Goal: Task Accomplishment & Management: Manage account settings

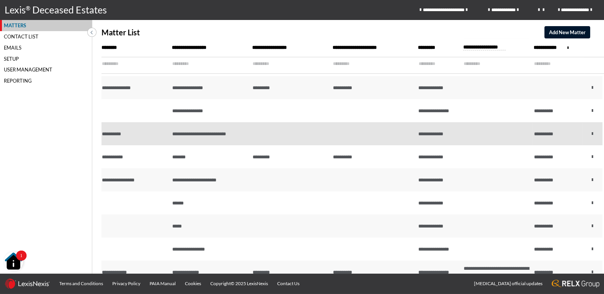
scroll to position [136, 0]
click at [265, 139] on td at bounding box center [291, 133] width 80 height 23
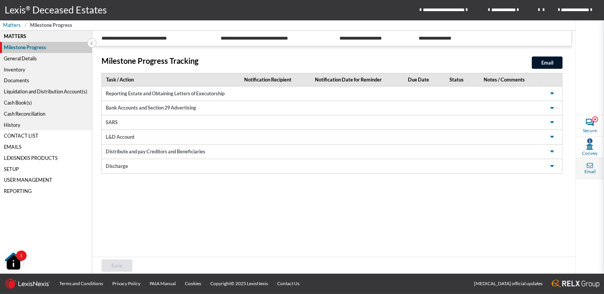
click at [596, 166] on span "Email" at bounding box center [590, 169] width 28 height 22
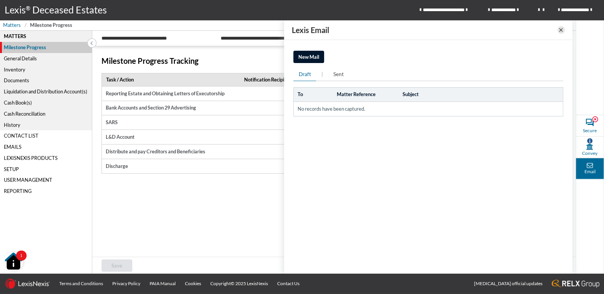
click at [561, 30] on icon at bounding box center [561, 29] width 6 height 9
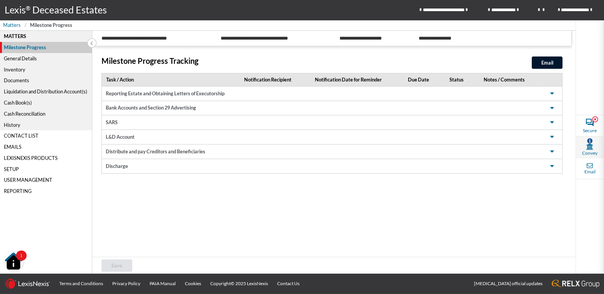
click at [588, 144] on icon at bounding box center [589, 146] width 7 height 6
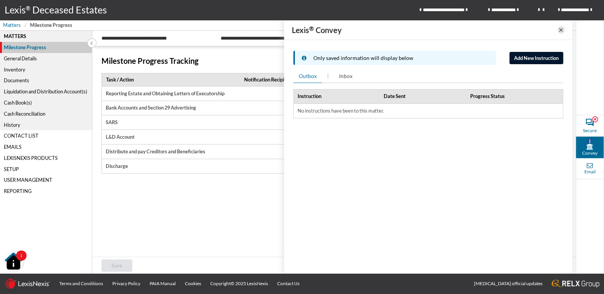
click at [562, 30] on icon at bounding box center [561, 29] width 6 height 9
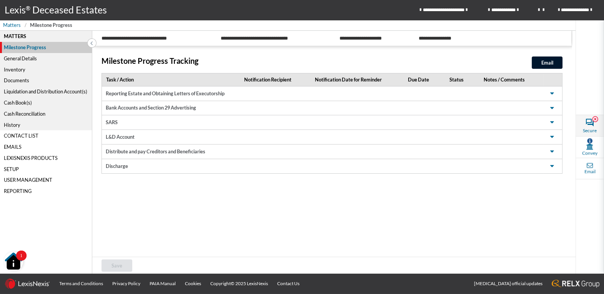
click at [589, 130] on span "Secure" at bounding box center [590, 130] width 14 height 7
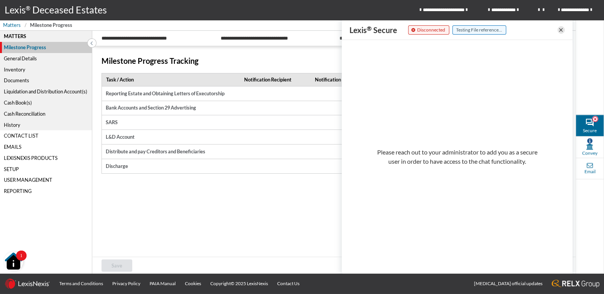
click at [560, 31] on icon at bounding box center [561, 29] width 6 height 9
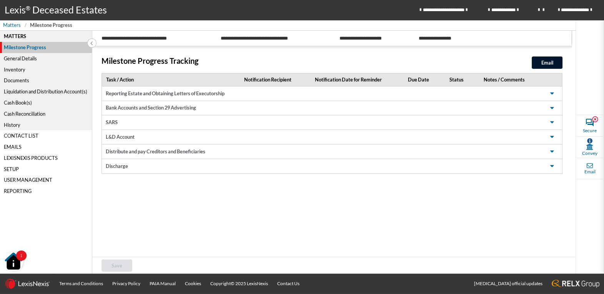
click at [35, 182] on div "User Management" at bounding box center [46, 180] width 92 height 11
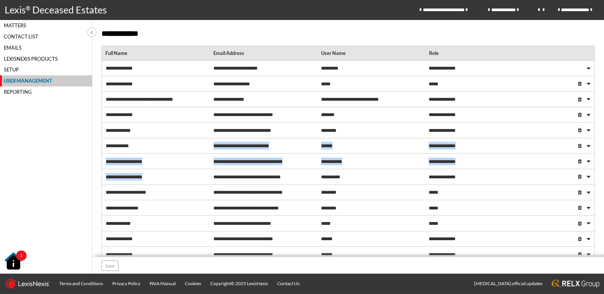
drag, startPoint x: 183, startPoint y: 170, endPoint x: 183, endPoint y: 148, distance: 21.9
click at [183, 148] on div "**********" at bounding box center [348, 216] width 493 height 311
click at [170, 158] on div "**********" at bounding box center [155, 161] width 108 height 17
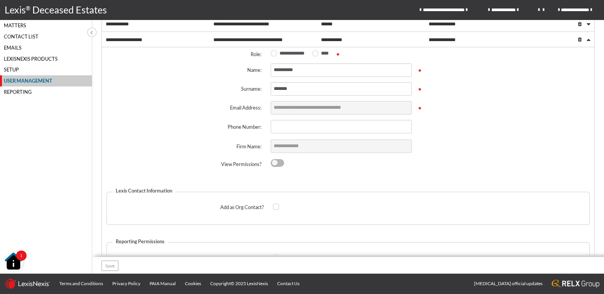
scroll to position [123, 0]
click at [12, 95] on div "Reporting" at bounding box center [46, 92] width 92 height 11
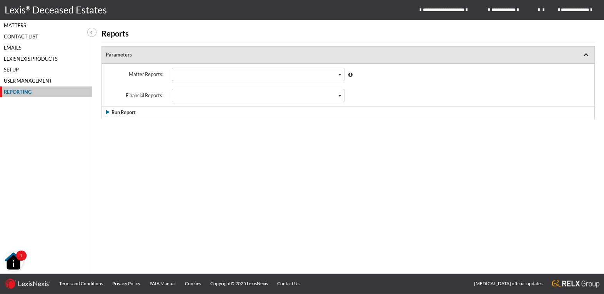
click at [17, 79] on div "User Management" at bounding box center [46, 80] width 92 height 11
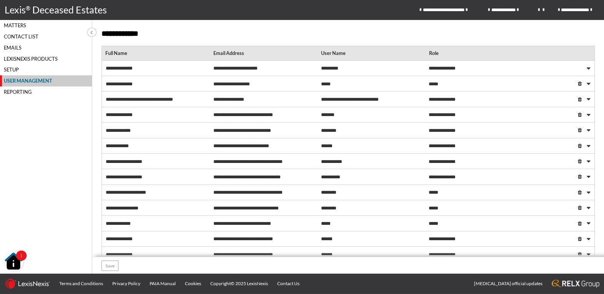
click at [25, 67] on div "Setup" at bounding box center [46, 69] width 92 height 11
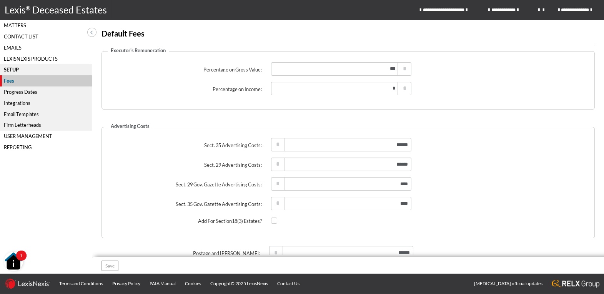
scroll to position [40, 0]
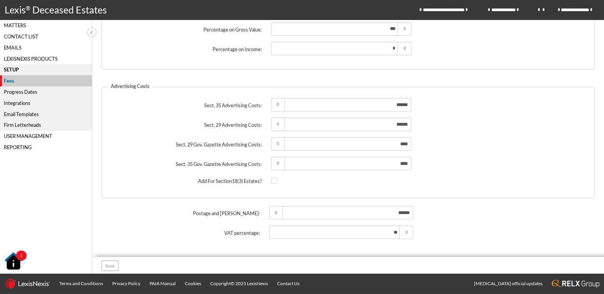
click at [26, 93] on div "Progress Dates" at bounding box center [46, 92] width 92 height 11
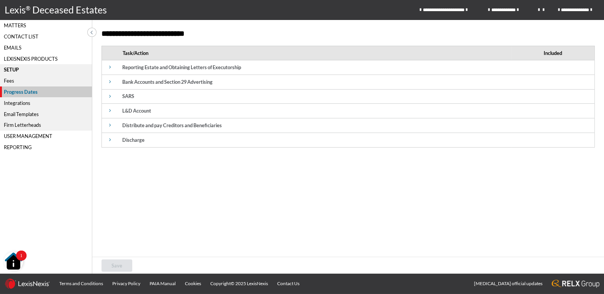
click at [109, 70] on span at bounding box center [110, 67] width 9 height 9
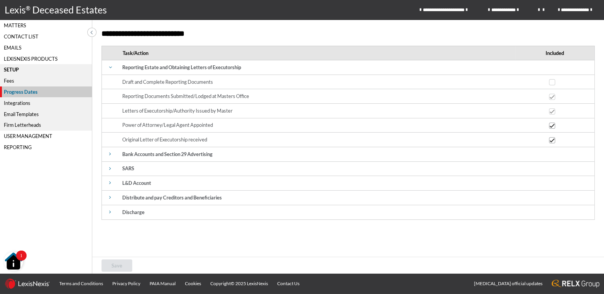
click at [190, 95] on td "Reporting Documents Submitted/Lodged at Masters Office" at bounding box center [316, 96] width 397 height 15
drag, startPoint x: 148, startPoint y: 145, endPoint x: 123, endPoint y: 155, distance: 27.2
click at [148, 145] on td "Original Letter of Executorship received" at bounding box center [316, 140] width 397 height 15
click at [111, 157] on span at bounding box center [110, 154] width 9 height 9
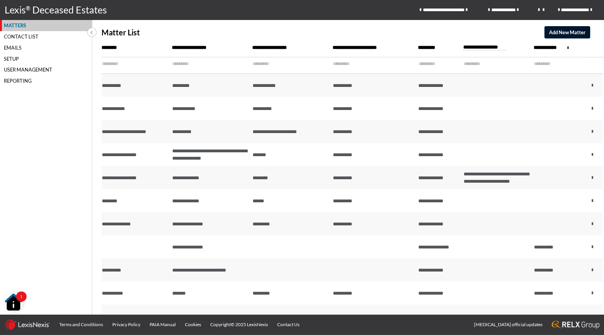
click at [486, 35] on div "Matter List Add New Matter" at bounding box center [353, 29] width 503 height 18
click at [559, 34] on span "Add New Matter" at bounding box center [567, 32] width 37 height 6
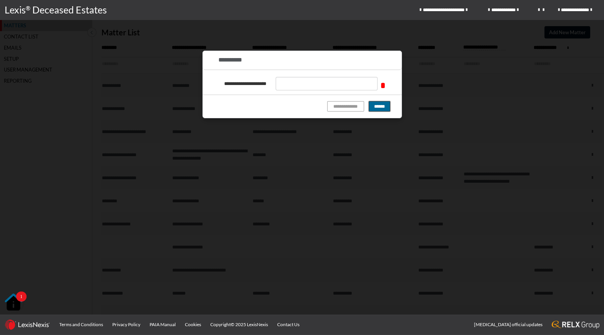
click at [382, 111] on button "******" at bounding box center [380, 106] width 22 height 10
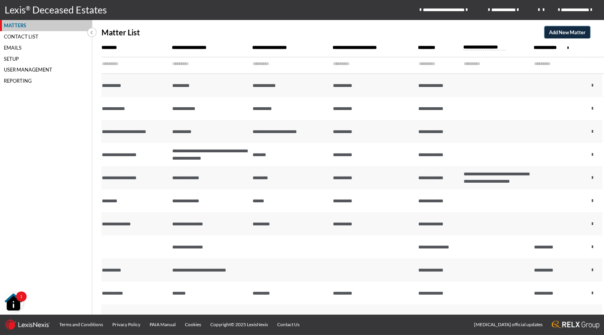
click at [561, 34] on span "Add New Matter" at bounding box center [567, 32] width 37 height 6
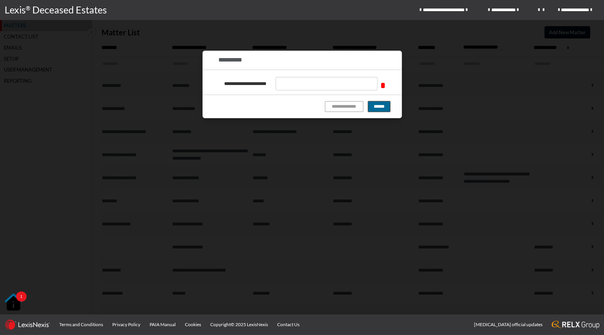
click at [375, 108] on button "******" at bounding box center [379, 106] width 22 height 11
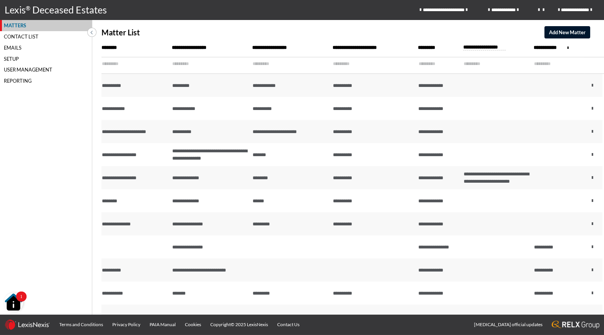
click at [13, 303] on img "Open Resource Center, 1 new notification" at bounding box center [13, 302] width 19 height 19
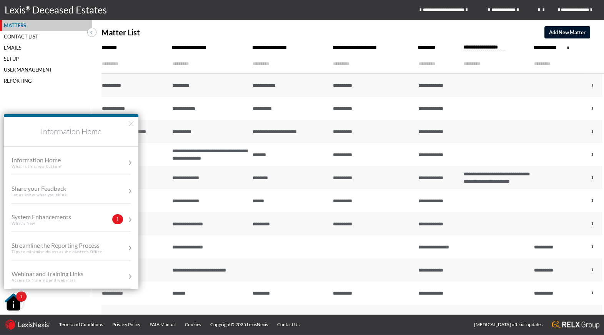
click at [91, 219] on div "System Enhancements What's New" at bounding box center [57, 219] width 90 height 13
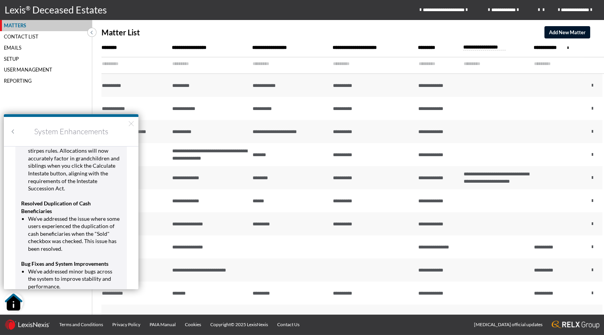
scroll to position [3125, 0]
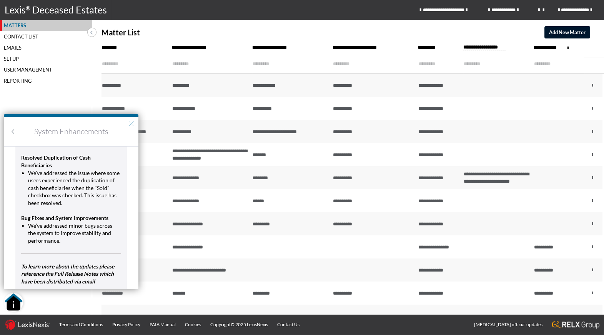
click at [130, 123] on button "×" at bounding box center [131, 123] width 7 height 12
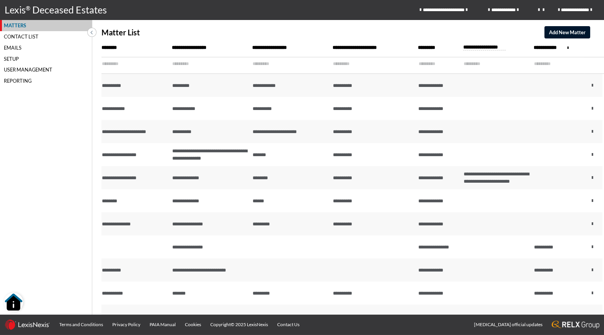
click at [28, 175] on div "Matters Contact List Emails Setup User Management Reporting" at bounding box center [46, 167] width 92 height 295
click at [194, 63] on input "text" at bounding box center [206, 63] width 68 height 13
click at [138, 64] on input "text" at bounding box center [131, 63] width 59 height 13
drag, startPoint x: 168, startPoint y: 67, endPoint x: 529, endPoint y: 65, distance: 361.0
click at [529, 65] on tr at bounding box center [353, 65] width 503 height 17
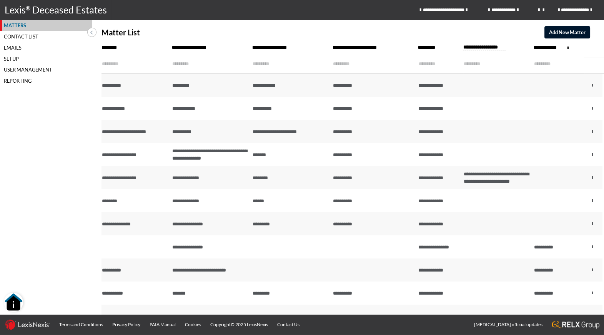
click at [568, 65] on input "text" at bounding box center [554, 63] width 40 height 13
click at [546, 65] on input "text" at bounding box center [554, 63] width 40 height 13
click at [346, 65] on input "text" at bounding box center [369, 63] width 73 height 13
drag, startPoint x: 348, startPoint y: 62, endPoint x: 388, endPoint y: 68, distance: 40.5
click at [348, 62] on input "text" at bounding box center [369, 63] width 73 height 13
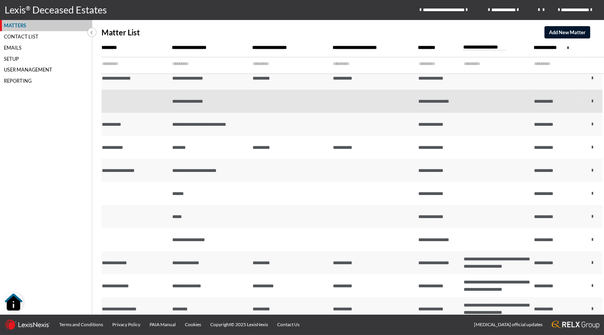
scroll to position [0, 0]
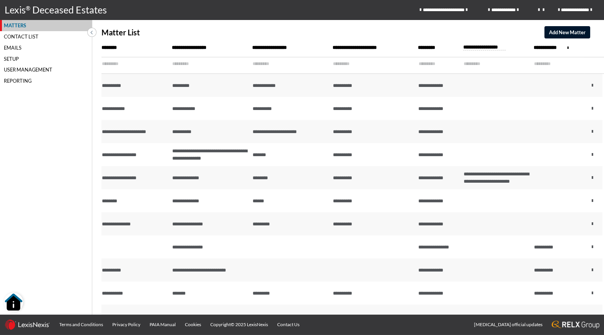
click at [176, 65] on input "text" at bounding box center [206, 63] width 68 height 13
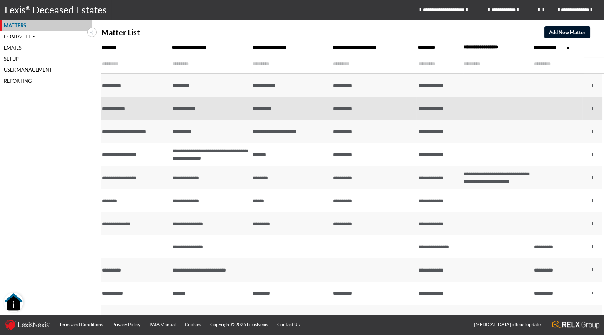
click at [233, 108] on td "**********" at bounding box center [210, 108] width 80 height 23
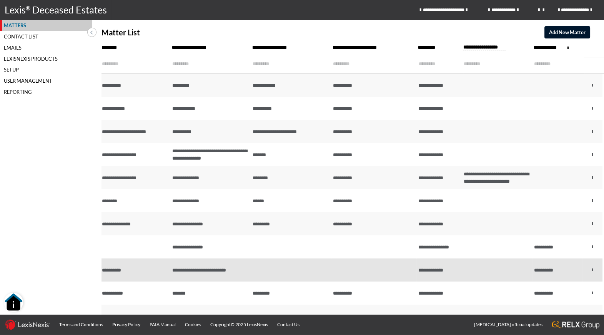
click at [272, 271] on td at bounding box center [291, 269] width 80 height 23
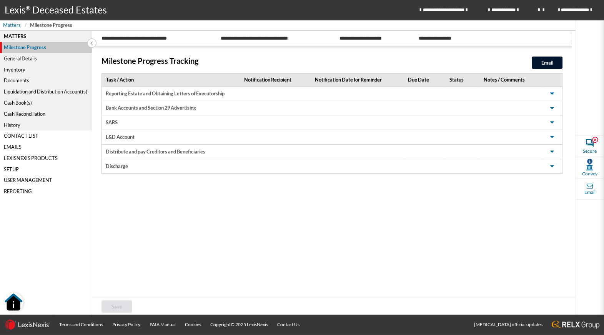
click at [188, 121] on td "SARS" at bounding box center [171, 122] width 138 height 15
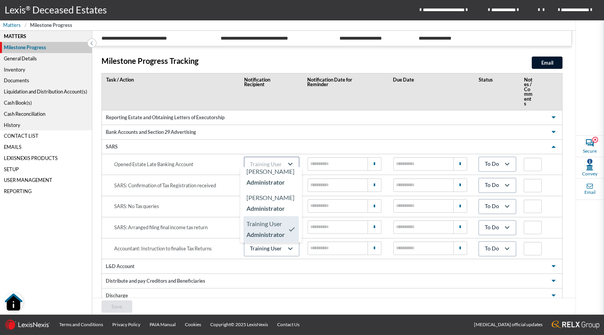
click at [292, 160] on icon "Search for option" at bounding box center [290, 164] width 9 height 9
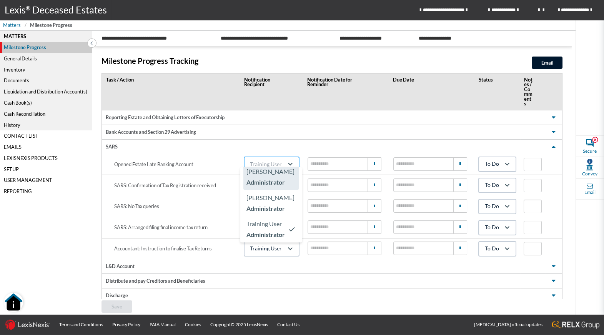
scroll to position [265, 0]
click at [281, 178] on span "Pearl Magwaza" at bounding box center [270, 174] width 48 height 9
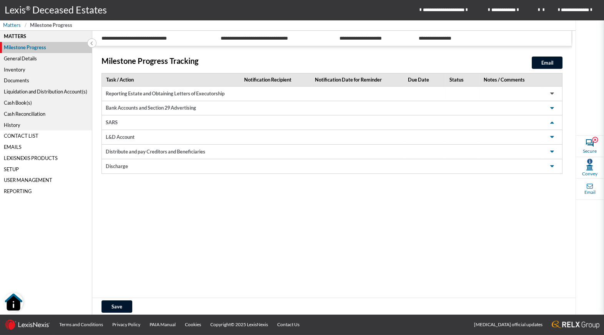
click at [554, 94] on span at bounding box center [551, 93] width 9 height 9
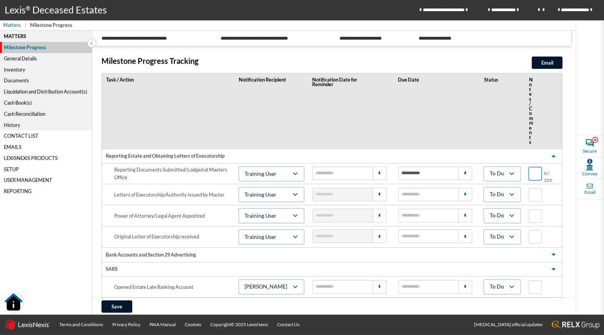
click at [529, 167] on input "text" at bounding box center [535, 173] width 13 height 13
click at [538, 167] on input "text" at bounding box center [535, 173] width 13 height 13
type input "trhthstrhstrhstryhtrsy"
click at [586, 112] on div "Secure Convey Email" at bounding box center [590, 167] width 28 height 295
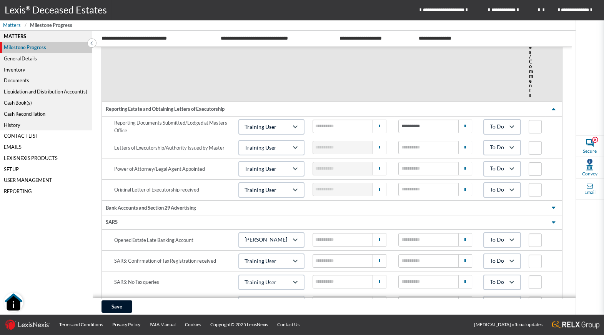
scroll to position [48, 0]
click at [292, 218] on tbody "Reporting Estate and Obtaining Letters of Executorship Reporting Documents Subm…" at bounding box center [332, 239] width 460 height 277
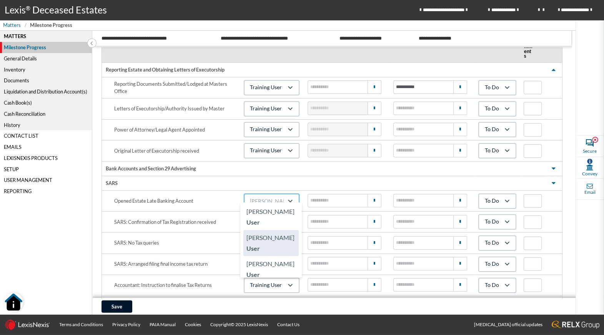
scroll to position [454, 0]
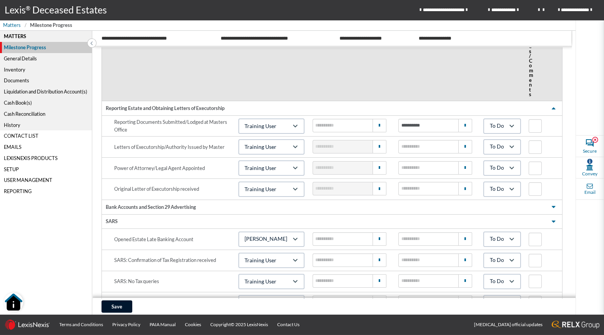
click at [346, 170] on tbody "Reporting Estate and Obtaining Letters of Executorship Reporting Documents Subm…" at bounding box center [332, 239] width 460 height 277
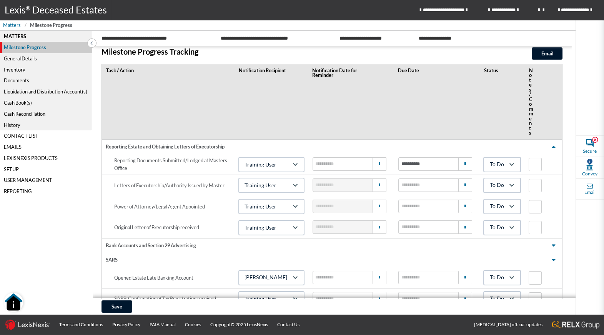
scroll to position [0, 0]
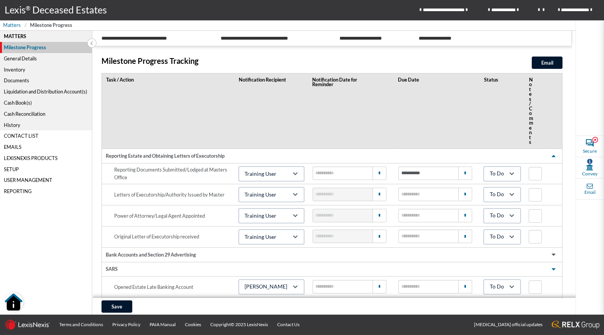
click at [556, 250] on span at bounding box center [553, 254] width 9 height 9
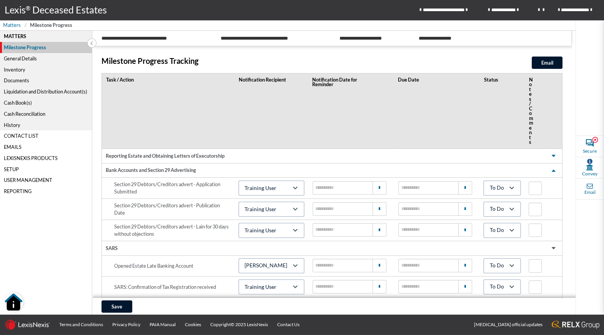
click at [554, 243] on span at bounding box center [553, 247] width 9 height 9
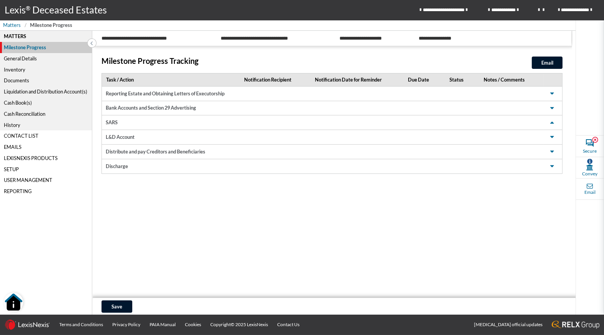
click at [14, 59] on div "General Details" at bounding box center [46, 58] width 92 height 11
click at [33, 59] on div "General Details" at bounding box center [46, 58] width 92 height 11
click at [19, 70] on div "Inventory" at bounding box center [46, 69] width 92 height 11
click at [92, 42] on icon at bounding box center [91, 43] width 2 height 7
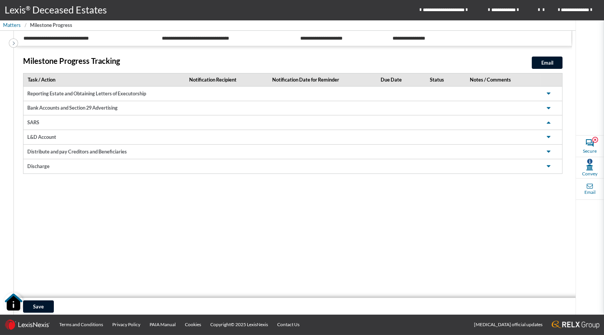
click at [13, 43] on icon at bounding box center [14, 43] width 2 height 7
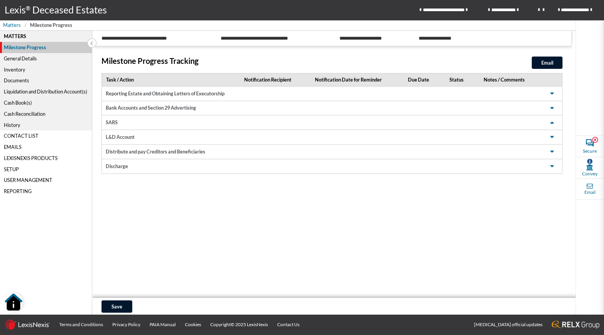
click at [28, 58] on div "General Details" at bounding box center [46, 58] width 92 height 11
click at [21, 35] on div "Matters" at bounding box center [46, 36] width 92 height 11
click at [25, 56] on div "General Details" at bounding box center [46, 58] width 92 height 11
drag, startPoint x: 59, startPoint y: 22, endPoint x: 55, endPoint y: 24, distance: 5.2
click at [59, 23] on li "Milestone Progress" at bounding box center [51, 25] width 52 height 7
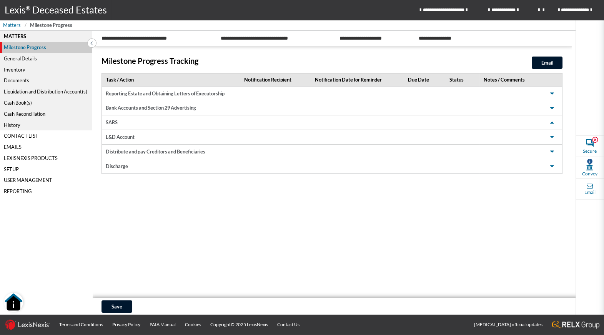
click at [43, 16] on link "Lexis ® Deceased Estates" at bounding box center [55, 10] width 111 height 20
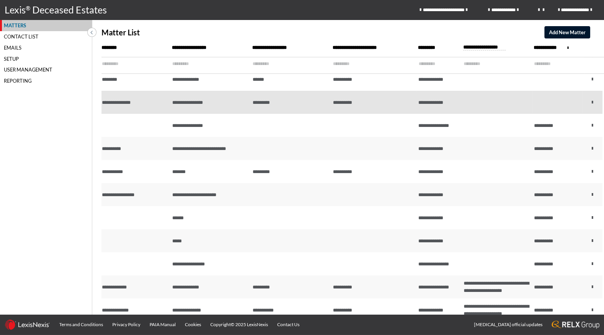
scroll to position [104, 0]
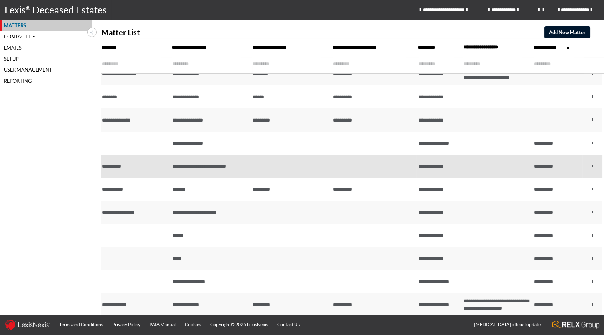
click at [245, 168] on td "**********" at bounding box center [210, 166] width 80 height 23
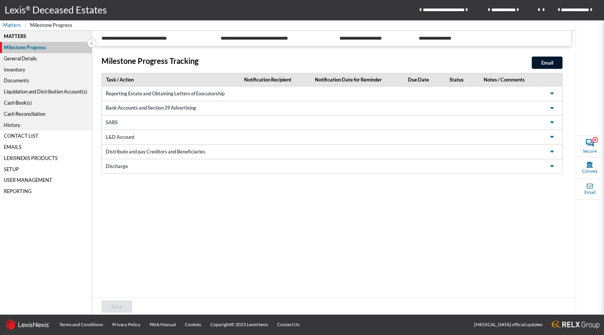
click at [537, 97] on td at bounding box center [511, 94] width 64 height 15
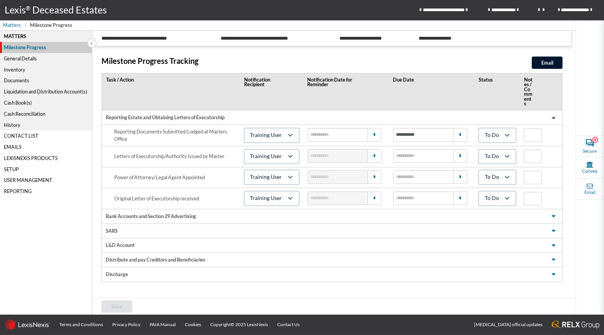
click at [553, 113] on span at bounding box center [553, 117] width 9 height 9
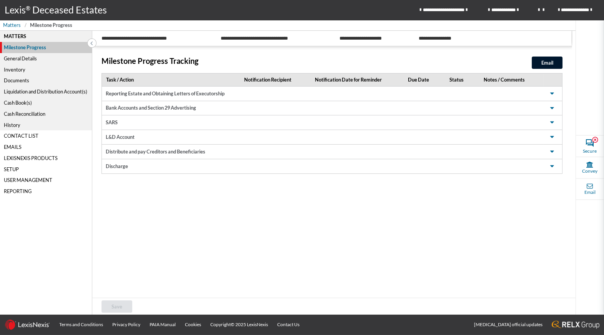
click at [17, 58] on div "General Details" at bounding box center [46, 58] width 92 height 11
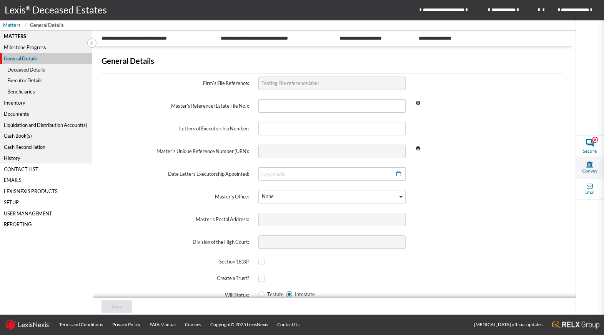
click at [591, 167] on span "Convey" at bounding box center [589, 170] width 15 height 7
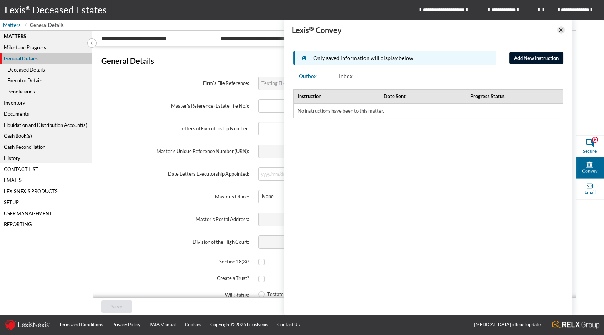
click at [561, 31] on icon at bounding box center [561, 29] width 6 height 9
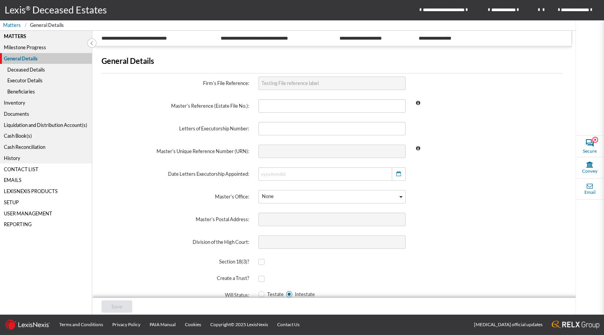
scroll to position [1, 0]
click at [7, 26] on span "Matters" at bounding box center [12, 25] width 18 height 7
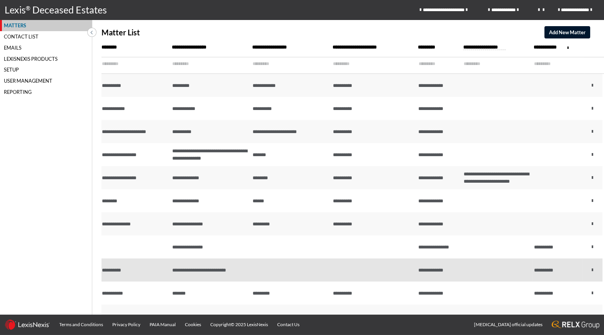
click at [233, 271] on td "**********" at bounding box center [210, 269] width 80 height 23
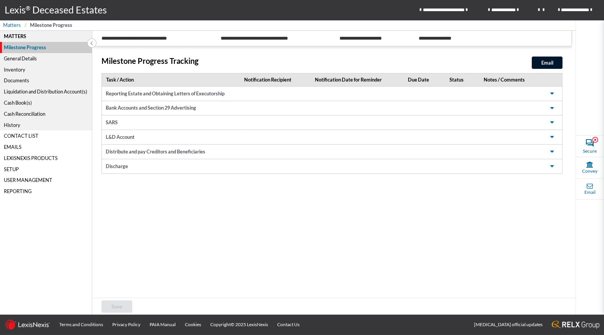
click at [22, 61] on div "General Details" at bounding box center [46, 58] width 92 height 11
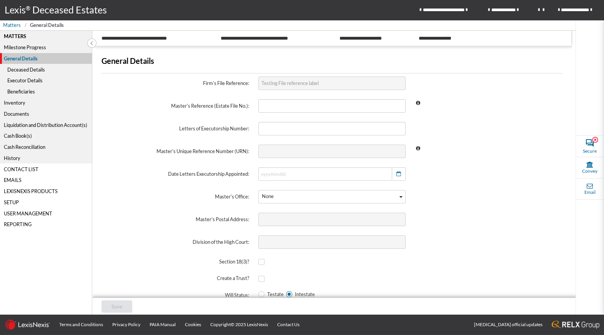
scroll to position [16, 0]
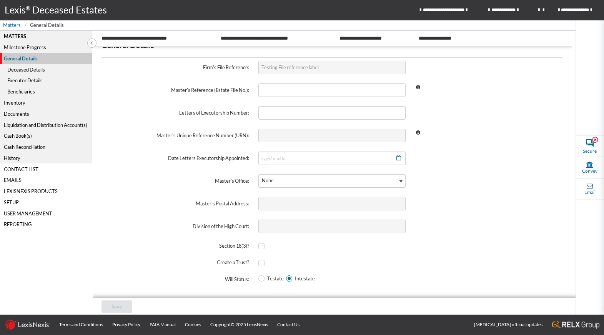
click at [20, 70] on div "Deceased Details" at bounding box center [46, 69] width 92 height 11
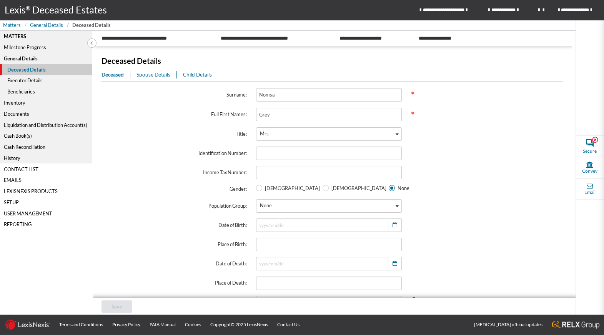
click at [413, 93] on span "*" at bounding box center [413, 94] width 4 height 11
drag, startPoint x: 411, startPoint y: 93, endPoint x: 373, endPoint y: 90, distance: 38.2
click at [373, 90] on div "Surname: Nomsa *" at bounding box center [329, 94] width 464 height 23
drag, startPoint x: 418, startPoint y: 97, endPoint x: 425, endPoint y: 102, distance: 8.1
click at [419, 98] on span "*" at bounding box center [483, 94] width 155 height 23
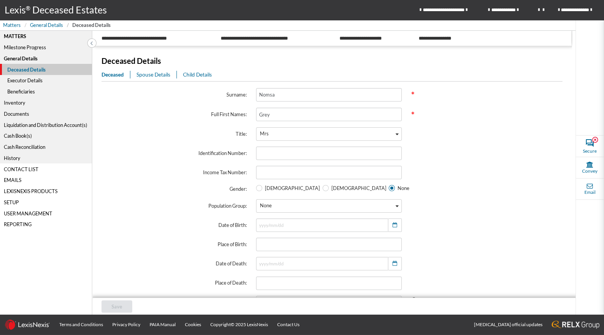
click at [438, 137] on span at bounding box center [483, 134] width 155 height 23
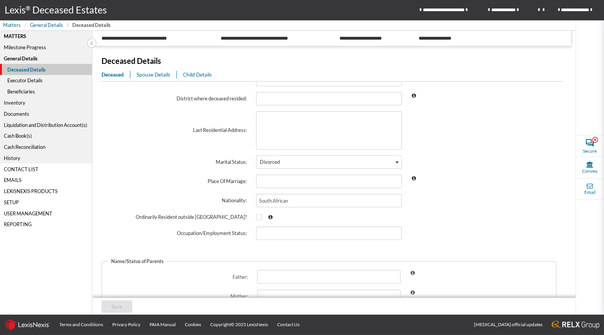
scroll to position [234, 0]
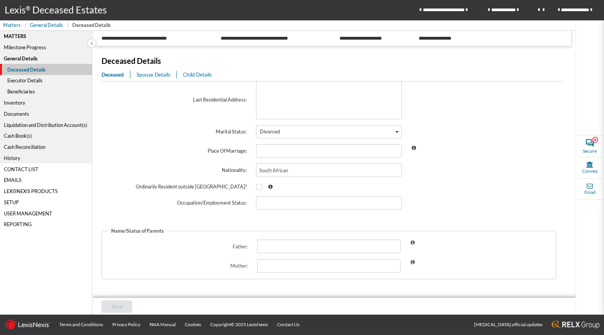
click at [149, 75] on span "Spouse Details" at bounding box center [153, 75] width 34 height 6
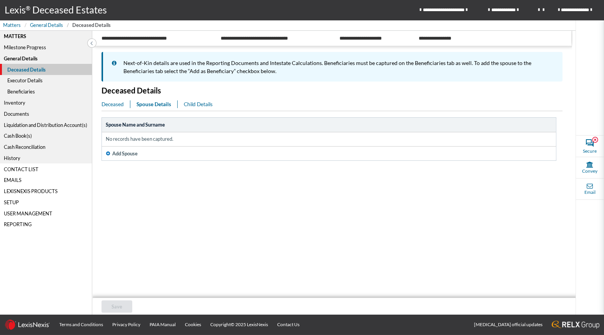
click at [38, 81] on div "Executor Details" at bounding box center [46, 80] width 92 height 11
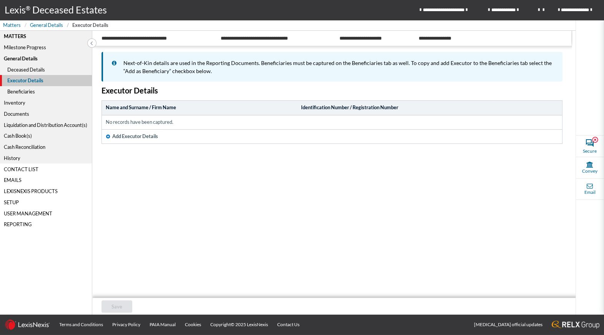
click at [28, 93] on div "Beneficiaries" at bounding box center [46, 91] width 92 height 11
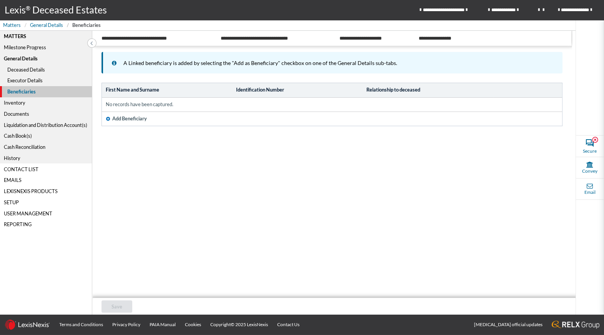
click at [15, 103] on div "Inventory" at bounding box center [46, 102] width 92 height 11
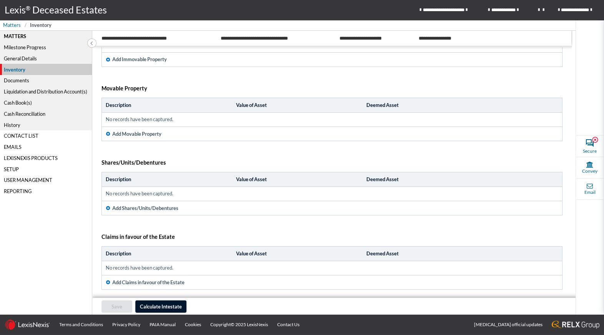
scroll to position [81, 0]
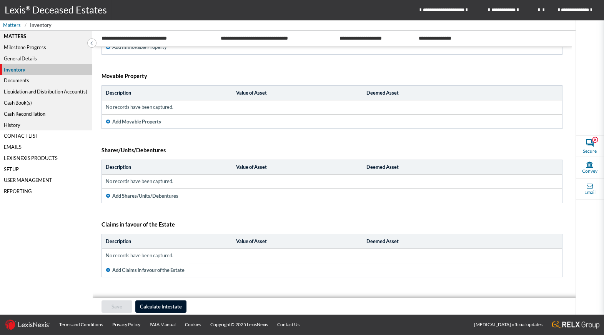
click at [12, 81] on div "Documents" at bounding box center [46, 80] width 92 height 11
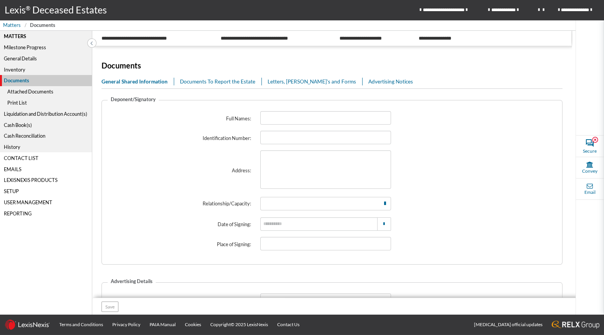
click at [218, 85] on link "Documents To Report the Estate" at bounding box center [221, 82] width 82 height 8
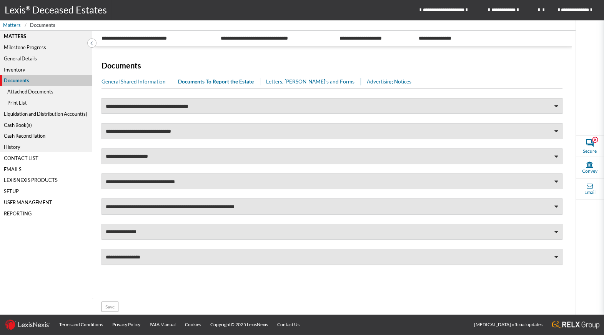
scroll to position [7, 0]
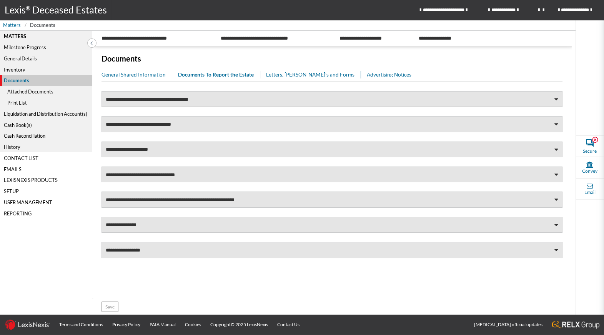
click at [295, 75] on link "Letters, Memo's and Forms" at bounding box center [313, 75] width 95 height 8
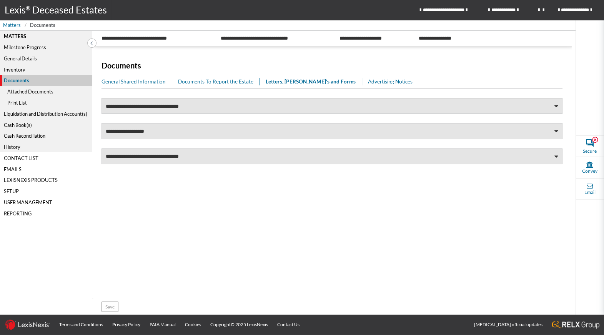
click at [368, 81] on link "Advertising Notices" at bounding box center [393, 82] width 51 height 8
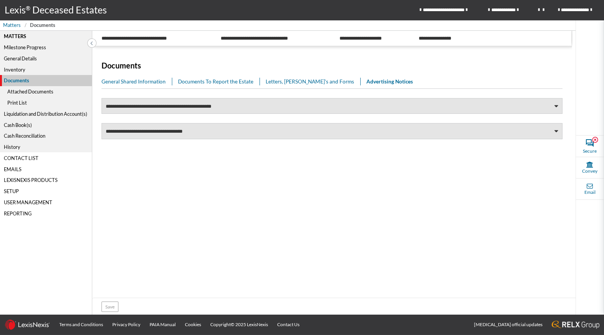
click at [44, 92] on div "Attached Documents" at bounding box center [46, 91] width 92 height 11
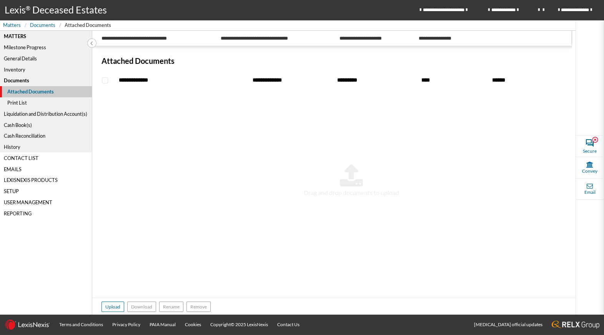
click at [18, 104] on div "Print List" at bounding box center [46, 102] width 92 height 11
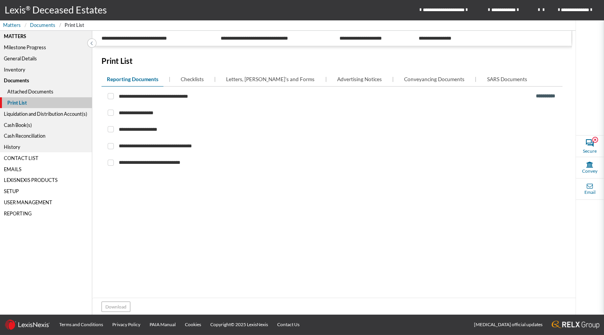
click at [19, 94] on div "Attached Documents" at bounding box center [46, 91] width 92 height 11
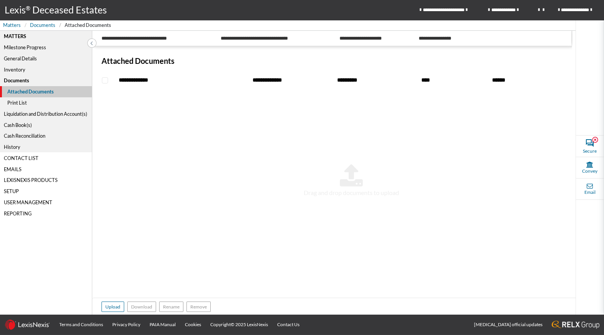
click at [20, 106] on div "Print List" at bounding box center [46, 102] width 92 height 11
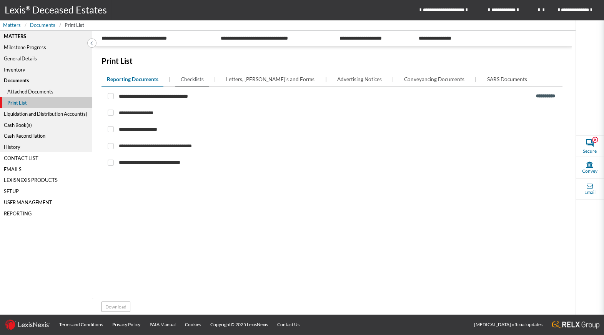
click at [200, 82] on span "Checklists" at bounding box center [192, 79] width 23 height 8
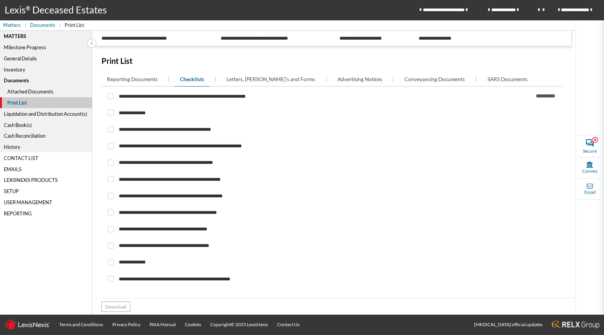
scroll to position [17, 0]
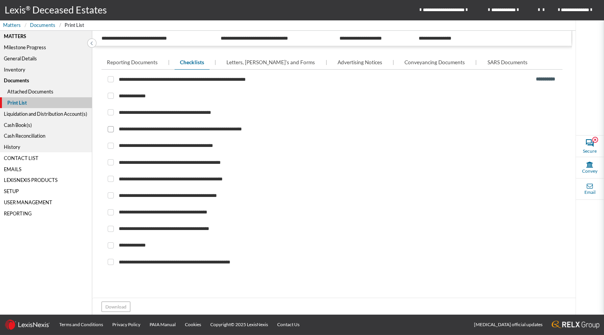
click at [109, 129] on span at bounding box center [111, 129] width 6 height 6
click at [109, 129] on input "checkbox" at bounding box center [110, 128] width 5 height 5
click at [110, 129] on span at bounding box center [111, 129] width 6 height 6
click at [110, 129] on input "checkbox" at bounding box center [110, 128] width 5 height 5
checkbox input "*****"
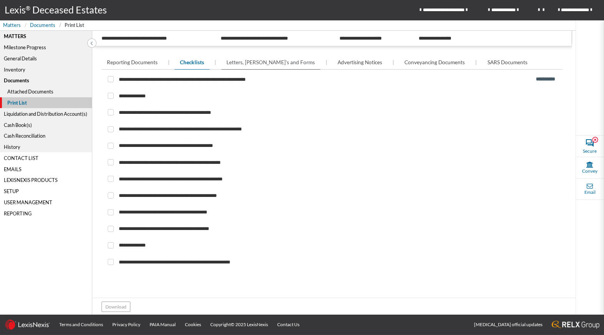
click at [254, 62] on span "Letters, Memo's and Forms" at bounding box center [270, 62] width 88 height 8
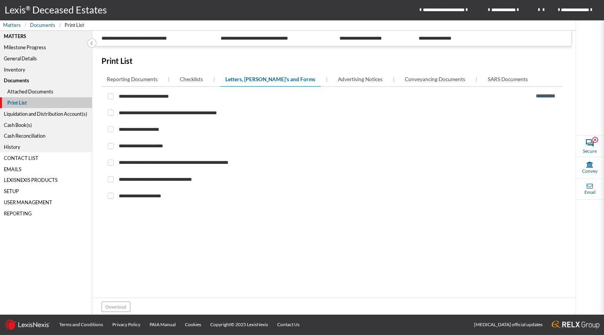
scroll to position [0, 0]
drag, startPoint x: 340, startPoint y: 78, endPoint x: 384, endPoint y: 78, distance: 43.8
click at [340, 78] on span "Advertising Notices" at bounding box center [360, 79] width 45 height 8
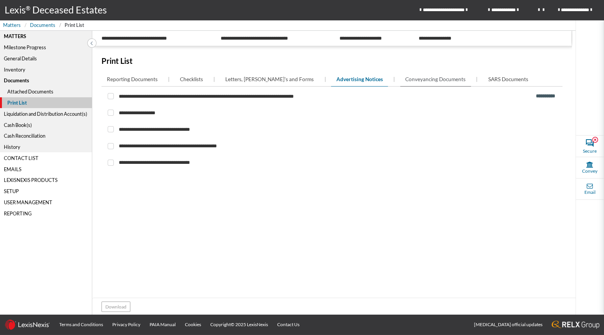
click at [408, 78] on span "Conveyancing Documents" at bounding box center [435, 79] width 60 height 8
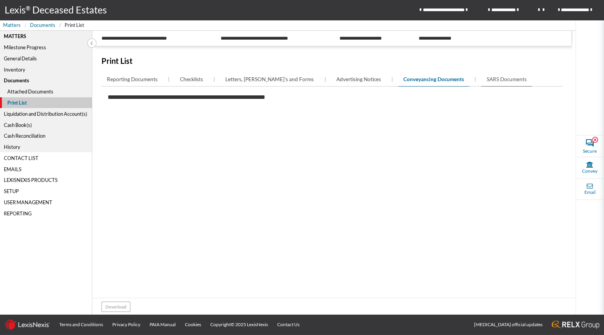
click at [486, 79] on span "SARS Documents" at bounding box center [506, 79] width 40 height 8
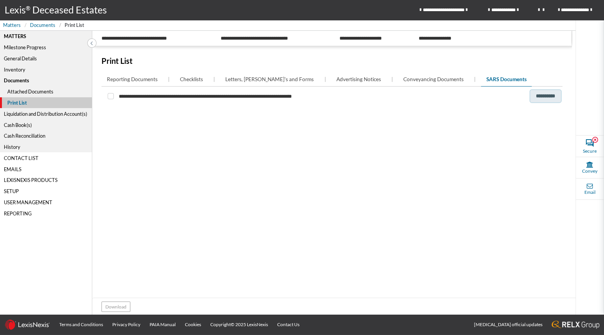
click at [541, 97] on span "**********" at bounding box center [545, 96] width 21 height 6
drag, startPoint x: 542, startPoint y: 92, endPoint x: 481, endPoint y: 98, distance: 61.0
click at [542, 92] on button "**********" at bounding box center [543, 96] width 36 height 12
checkbox input "*****"
click at [407, 79] on span "Conveyancing Documents" at bounding box center [433, 79] width 60 height 8
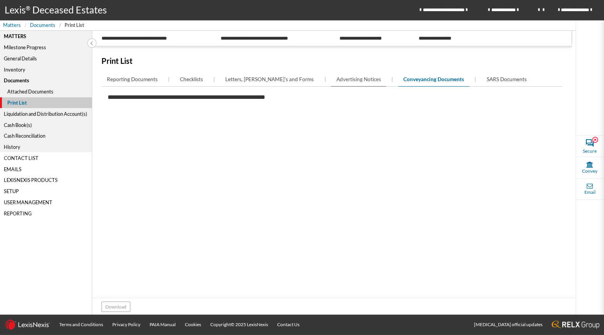
click at [336, 78] on span "Advertising Notices" at bounding box center [358, 79] width 45 height 8
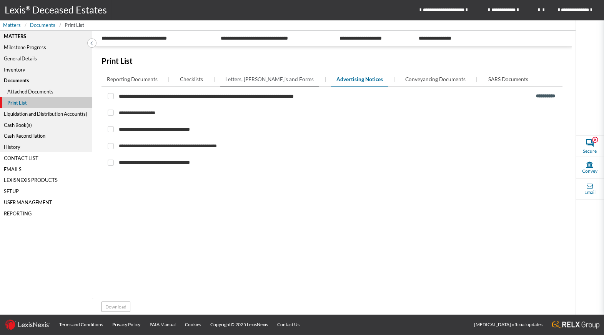
click at [267, 77] on span "Letters, Memo's and Forms" at bounding box center [269, 79] width 88 height 8
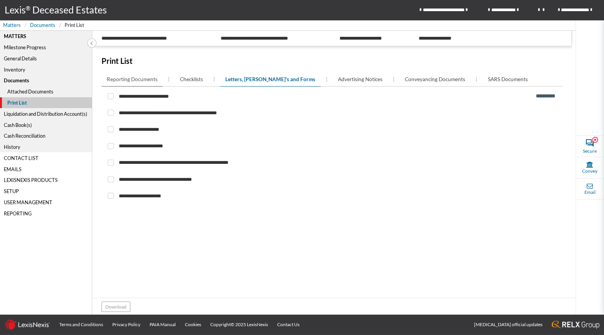
click at [137, 78] on span "Reporting Documents" at bounding box center [132, 79] width 51 height 8
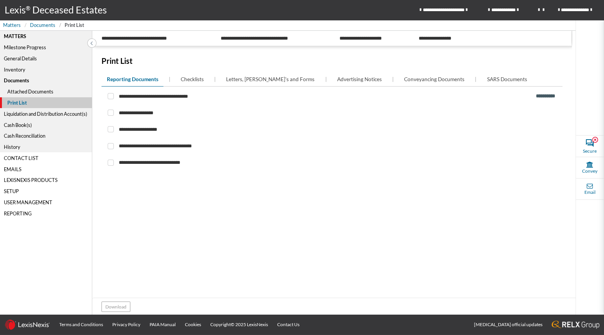
click at [24, 115] on div "Liquidation and Distribution Account(s)" at bounding box center [46, 113] width 92 height 11
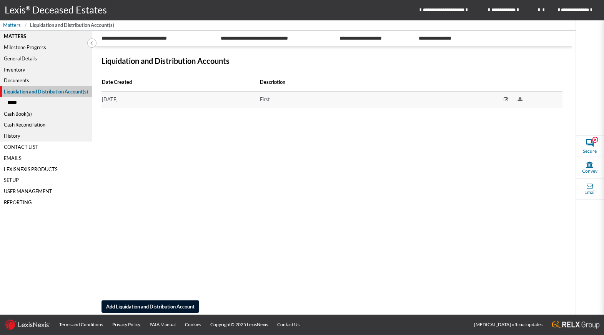
click at [18, 112] on div "Cash Book(s)" at bounding box center [46, 113] width 92 height 11
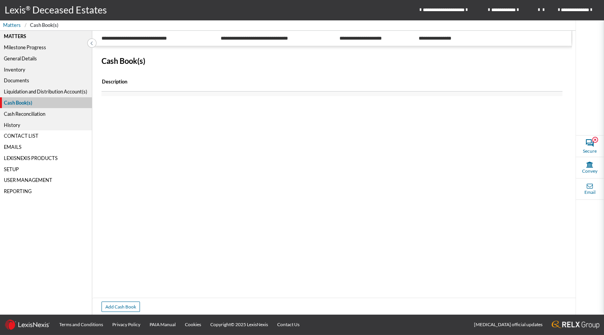
click at [20, 91] on div "Liquidation and Distribution Account(s)" at bounding box center [46, 91] width 92 height 11
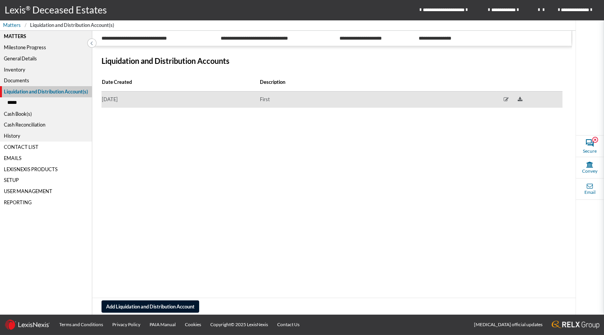
click at [266, 101] on div "First" at bounding box center [378, 99] width 236 height 7
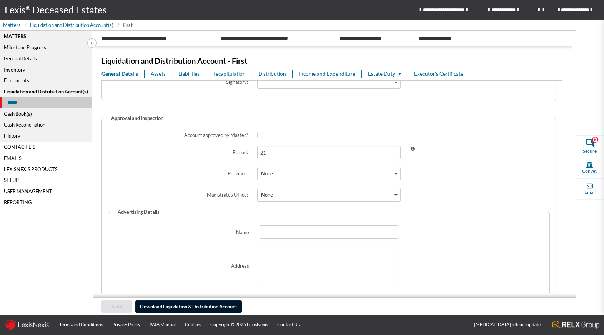
scroll to position [228, 0]
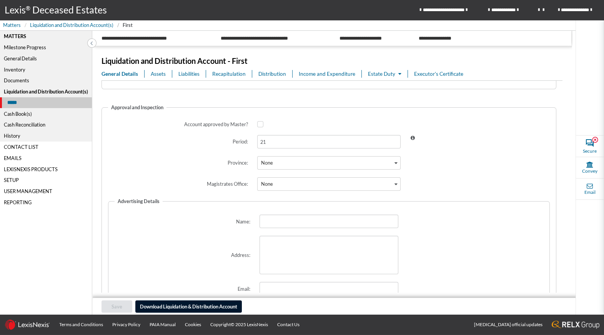
click at [324, 73] on span "Income and Expenditure" at bounding box center [327, 74] width 57 height 8
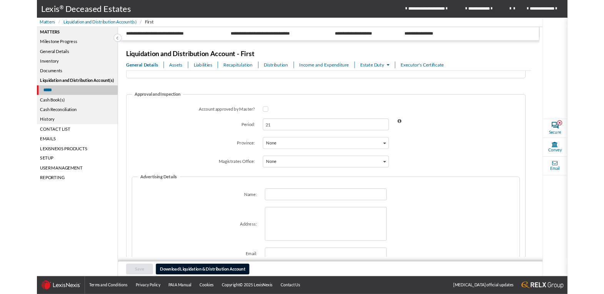
scroll to position [0, 0]
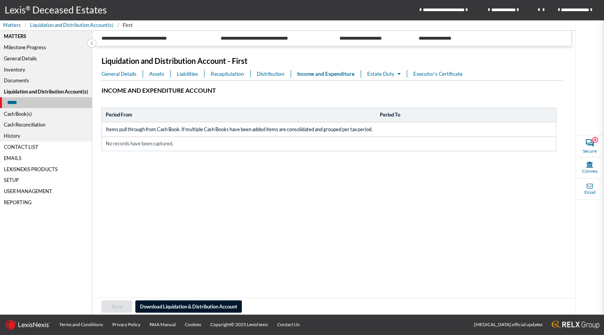
drag, startPoint x: 282, startPoint y: 131, endPoint x: 268, endPoint y: 146, distance: 20.4
click at [282, 131] on span "Items pull through from Cash Book. If multiple Cash Books have been added items…" at bounding box center [232, 129] width 253 height 9
click at [267, 148] on td "No records have been captured." at bounding box center [329, 144] width 454 height 14
click at [271, 69] on div "Liquidation and Distribution Account - First" at bounding box center [332, 61] width 461 height 18
click at [269, 74] on span "Distribution" at bounding box center [271, 74] width 28 height 8
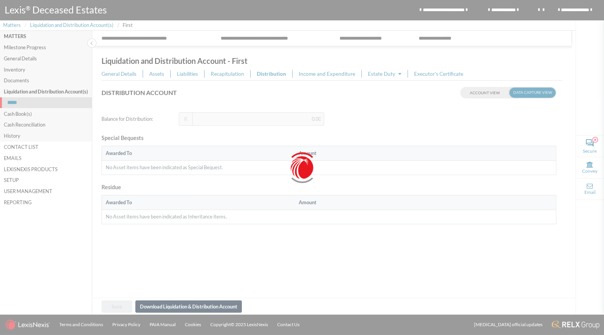
type input "-850.00"
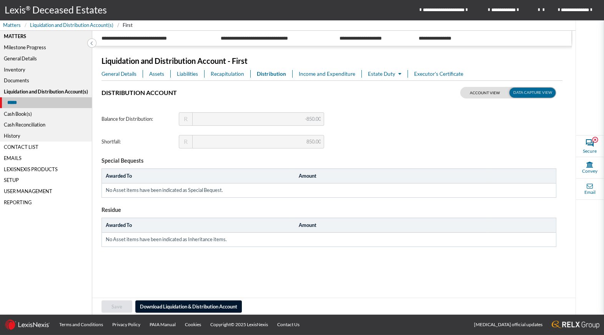
click at [473, 93] on input "checkbox" at bounding box center [469, 92] width 19 height 10
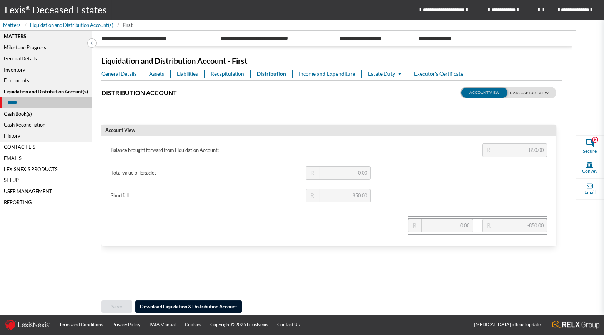
click at [531, 92] on label at bounding box center [508, 93] width 96 height 12
click at [479, 92] on input "checkbox" at bounding box center [469, 92] width 19 height 10
checkbox input "true"
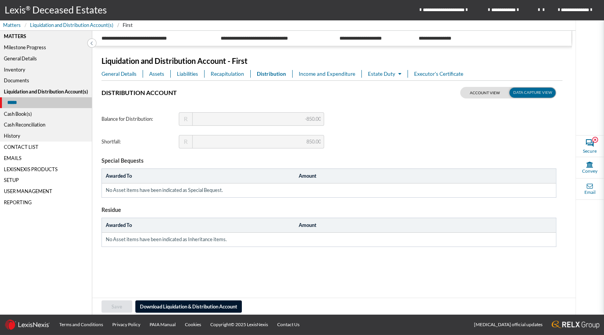
click at [16, 127] on div "Cash Reconciliation" at bounding box center [46, 124] width 92 height 11
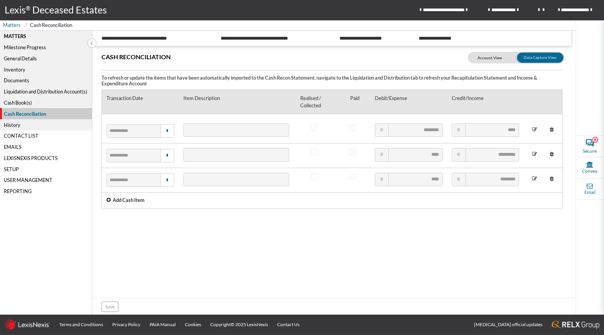
click at [295, 125] on div at bounding box center [300, 127] width 13 height 9
